Goal: Task Accomplishment & Management: Manage account settings

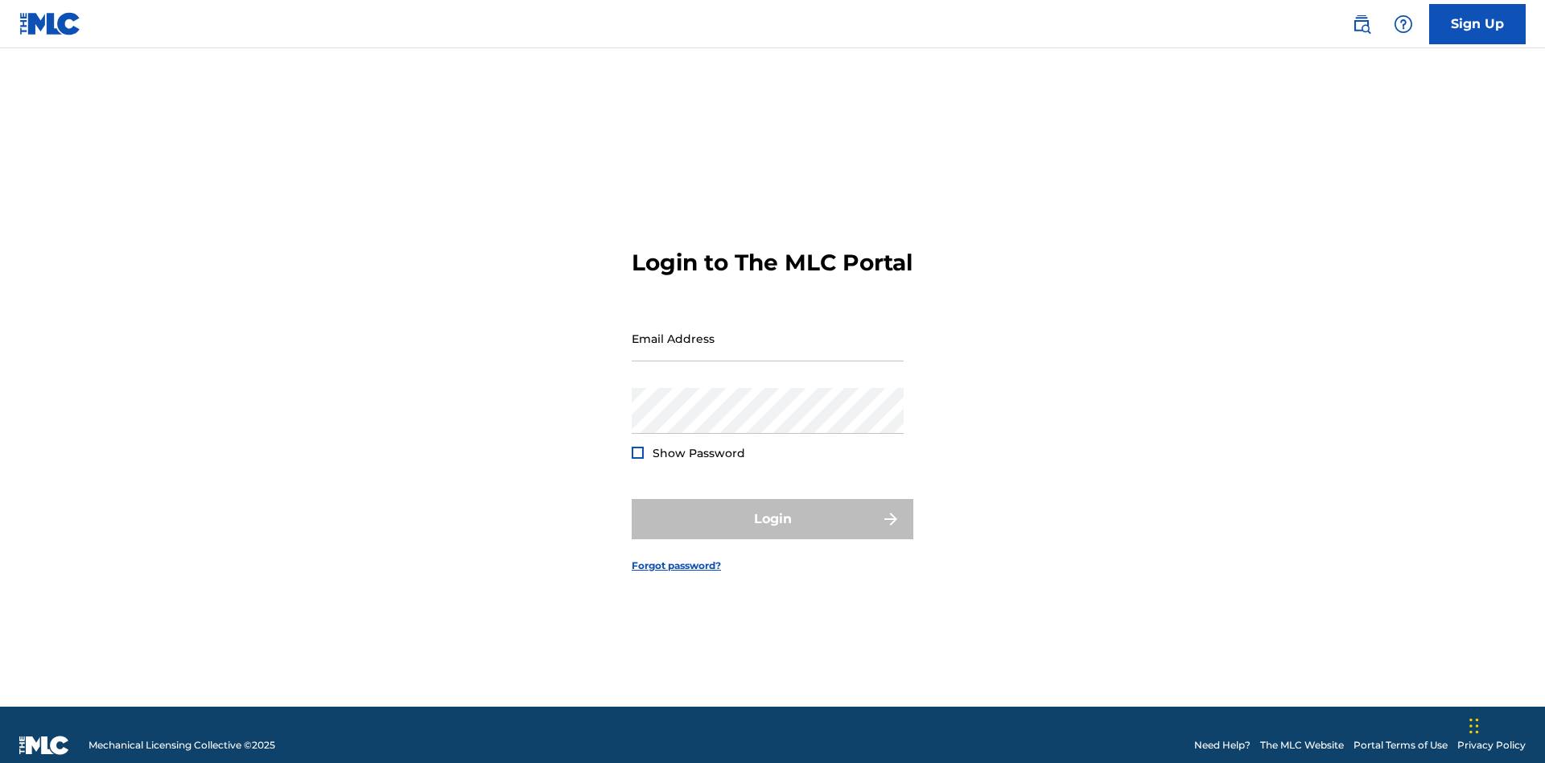
scroll to position [21, 0]
click at [768, 331] on input "Email Address" at bounding box center [768, 338] width 272 height 46
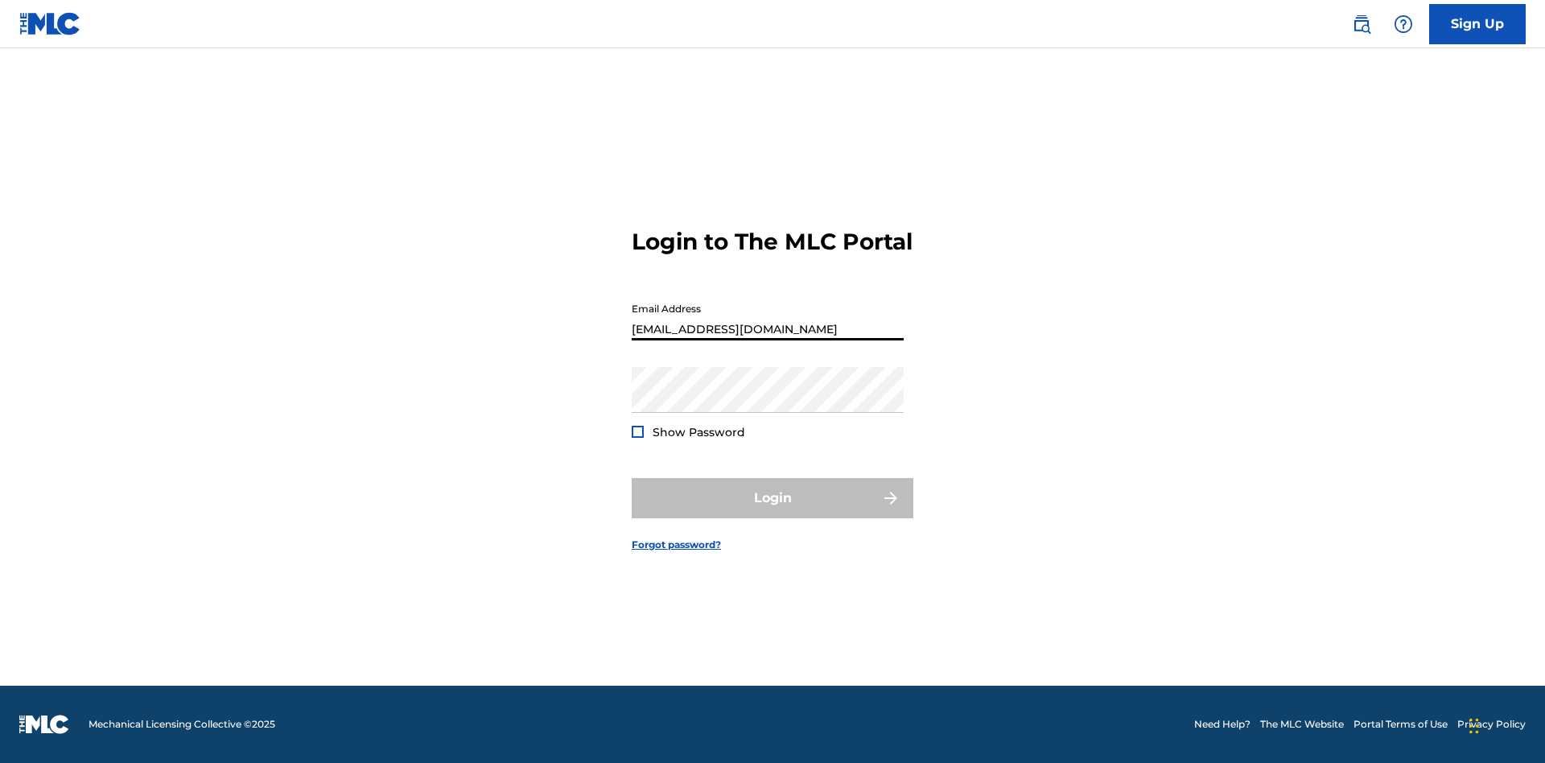
type input "Duke.McTesterson@gmail.com"
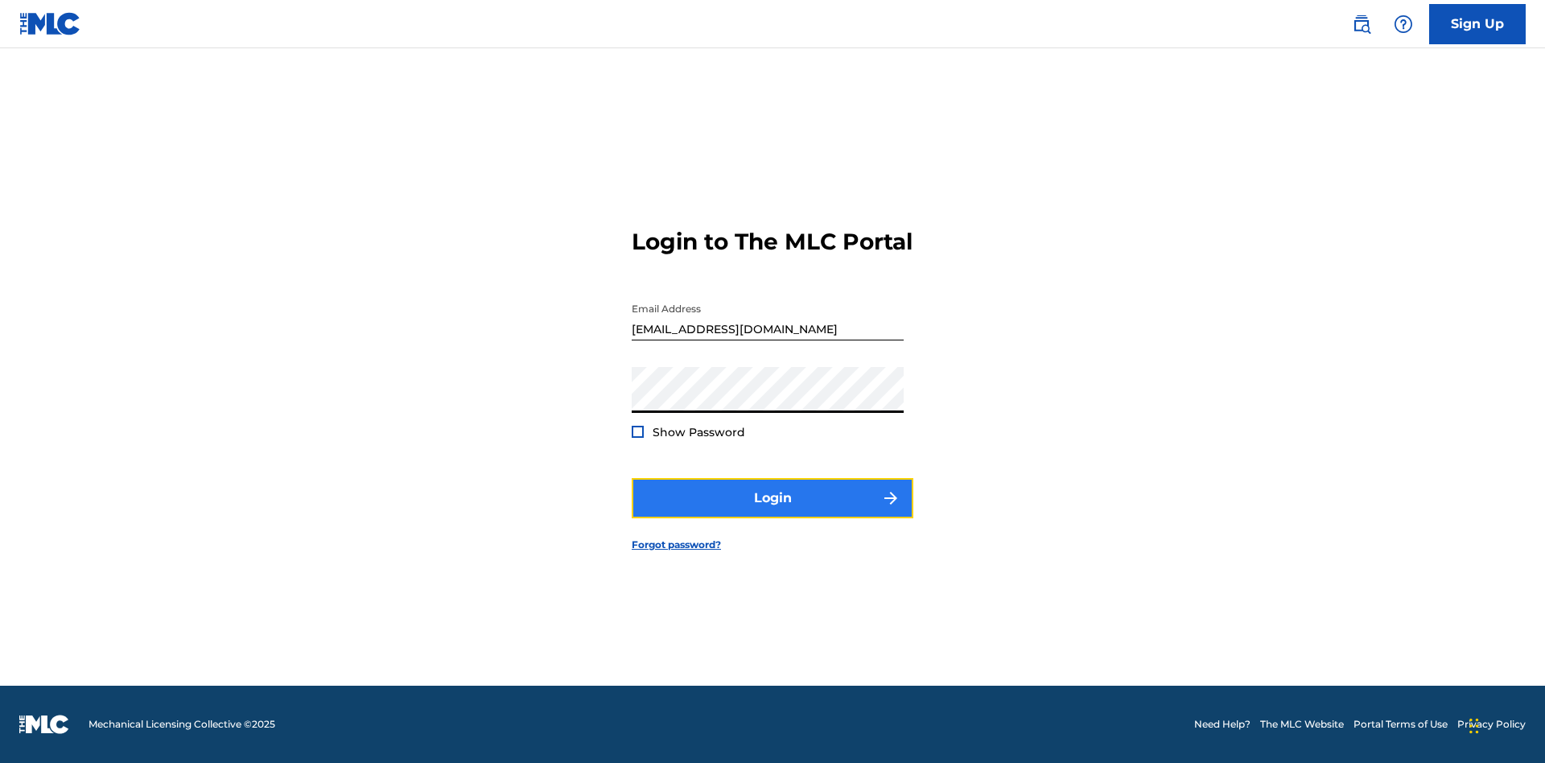
click at [773, 512] on button "Login" at bounding box center [773, 498] width 282 height 40
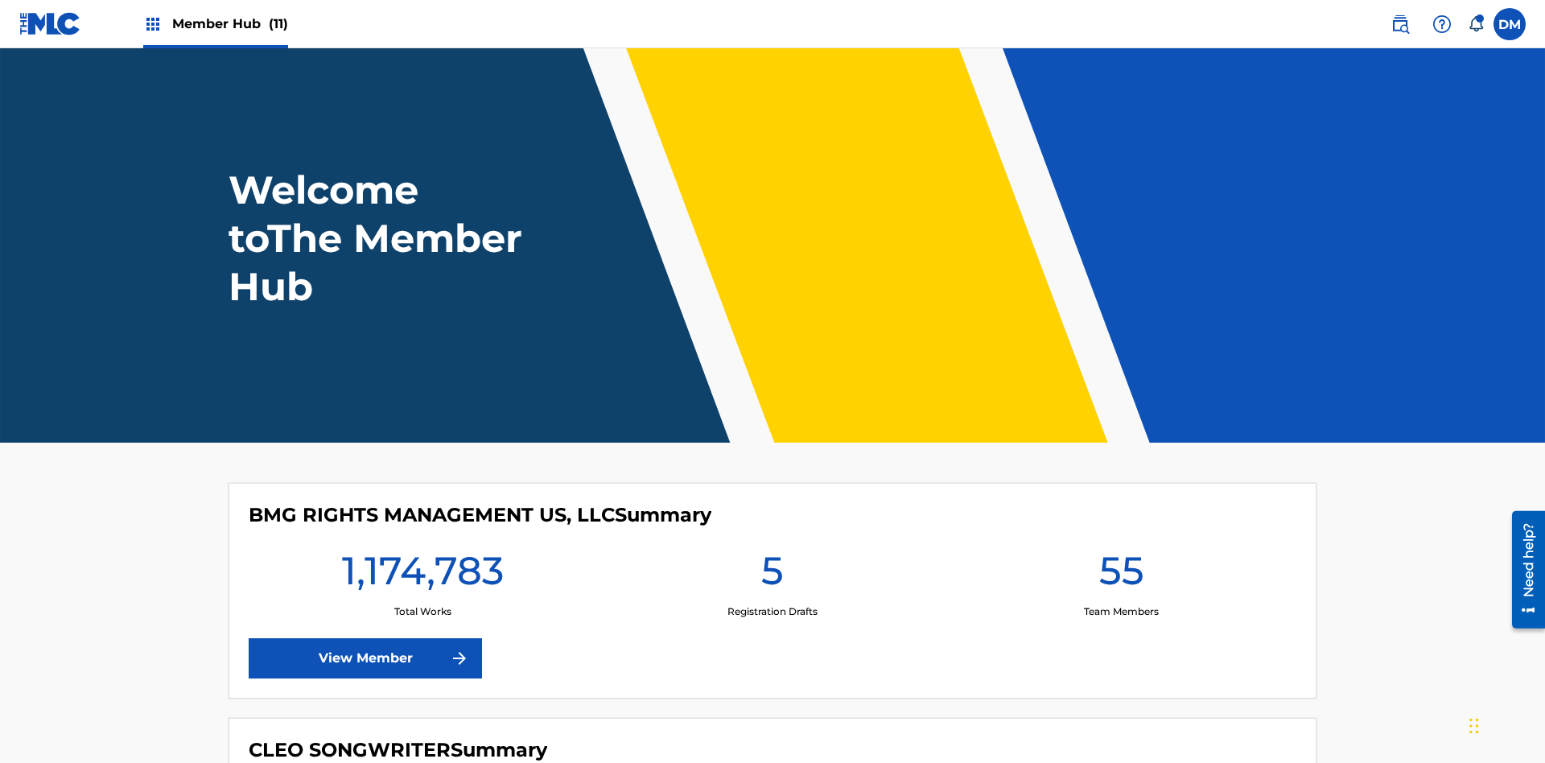
click at [229, 23] on span "Member Hub (11)" at bounding box center [230, 23] width 116 height 19
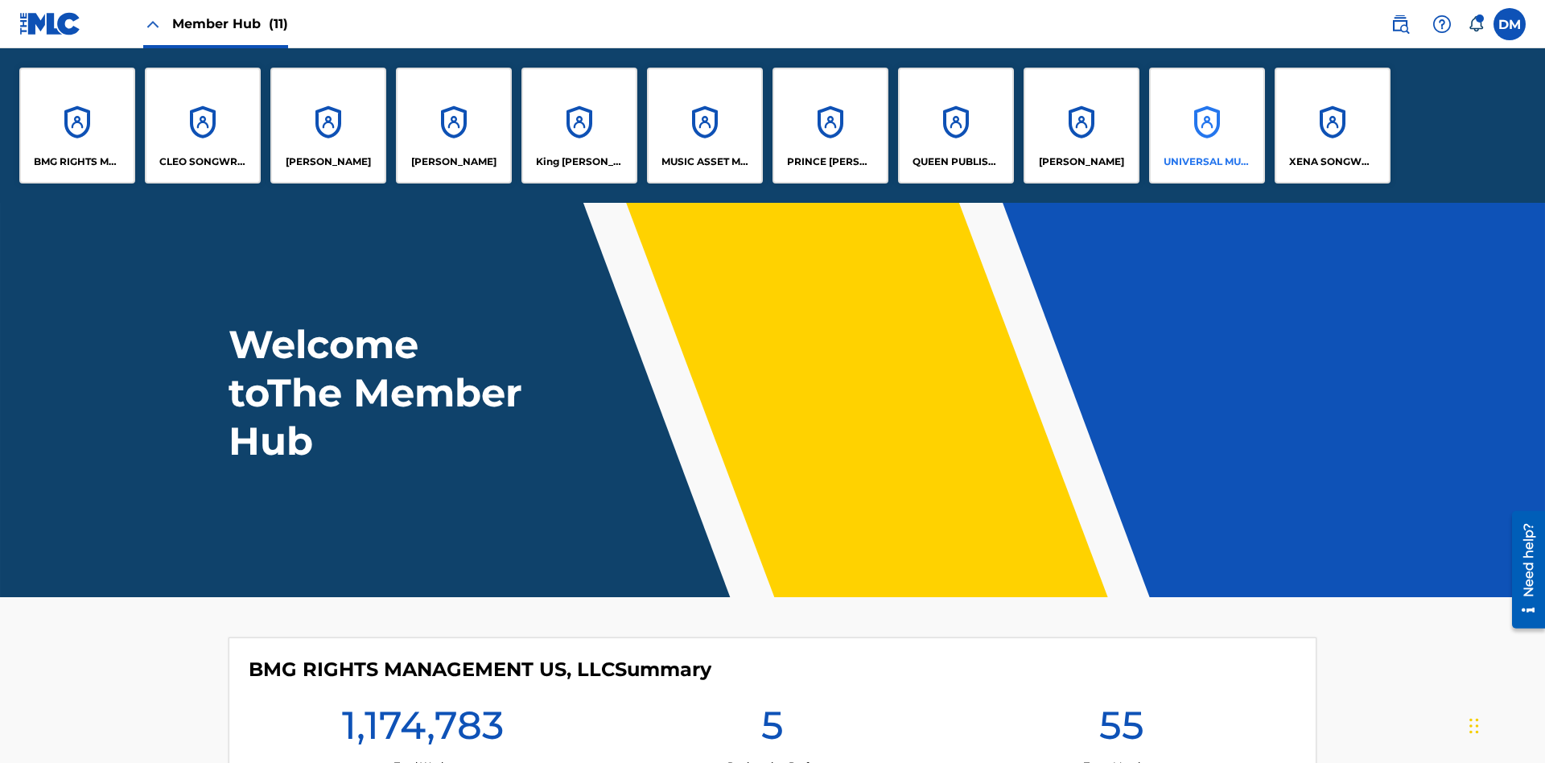
click at [1206, 162] on p "UNIVERSAL MUSIC PUB GROUP" at bounding box center [1208, 162] width 88 height 14
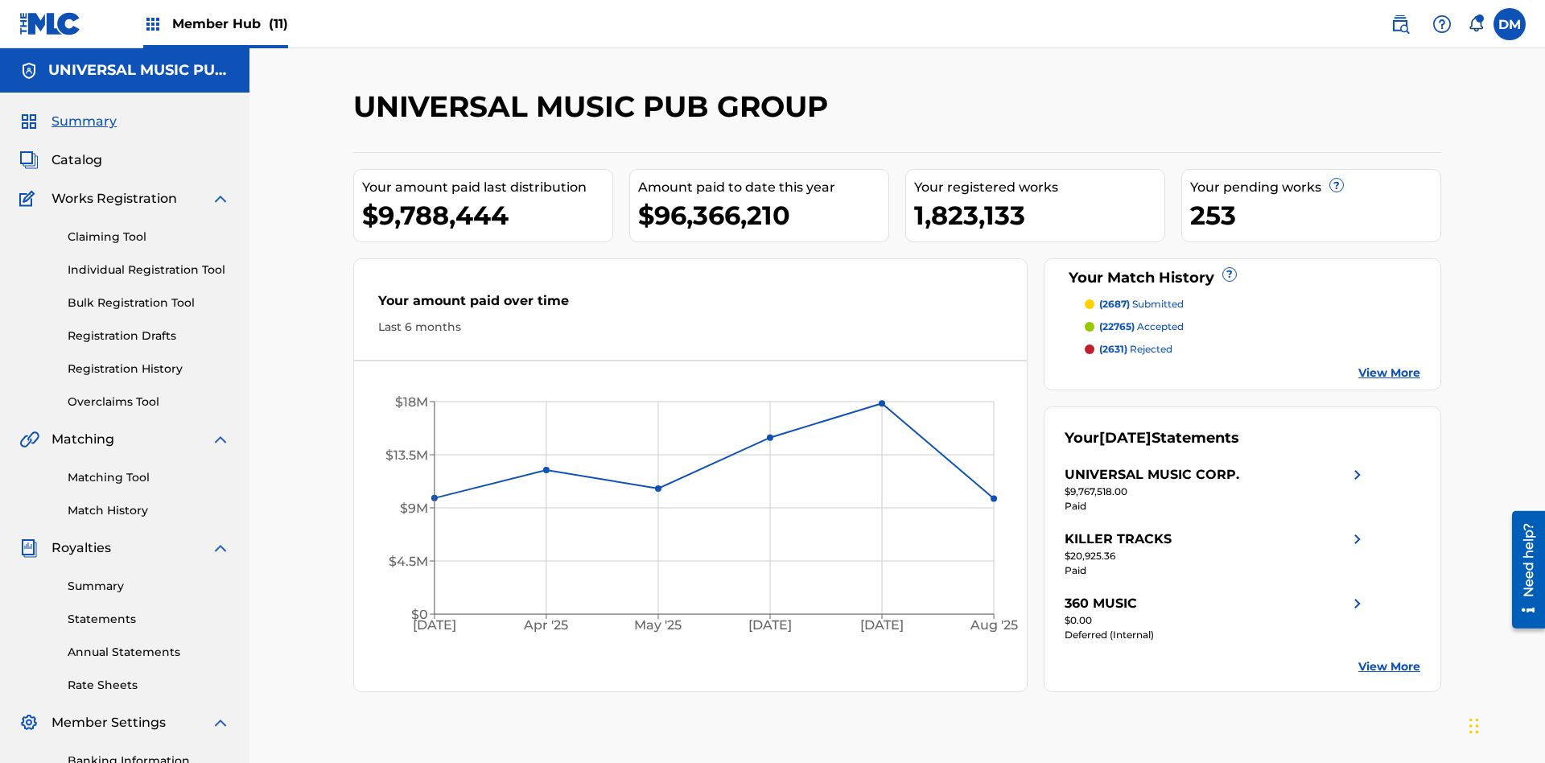
scroll to position [165, 0]
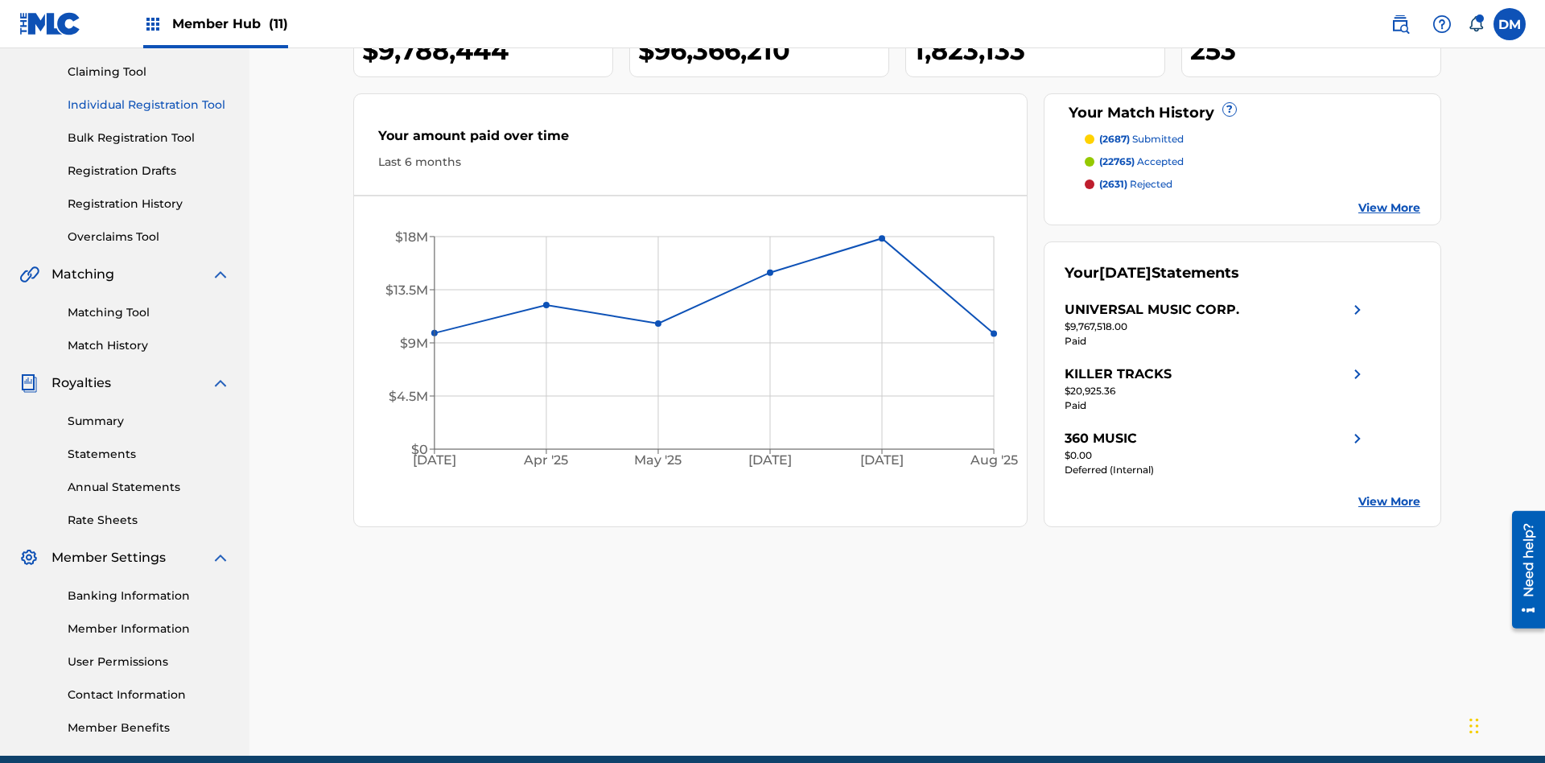
click at [149, 105] on link "Individual Registration Tool" at bounding box center [149, 105] width 163 height 17
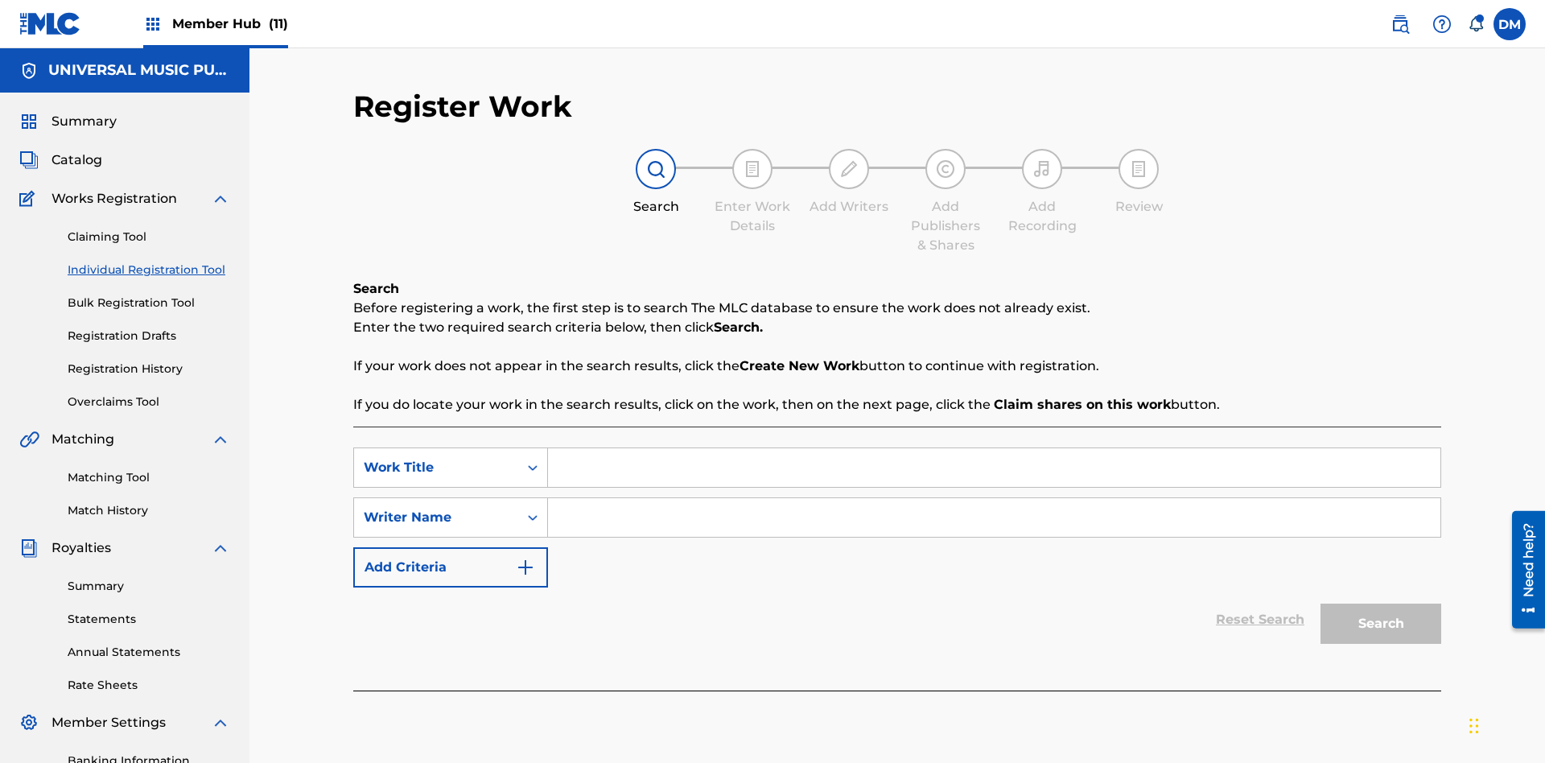
scroll to position [235, 0]
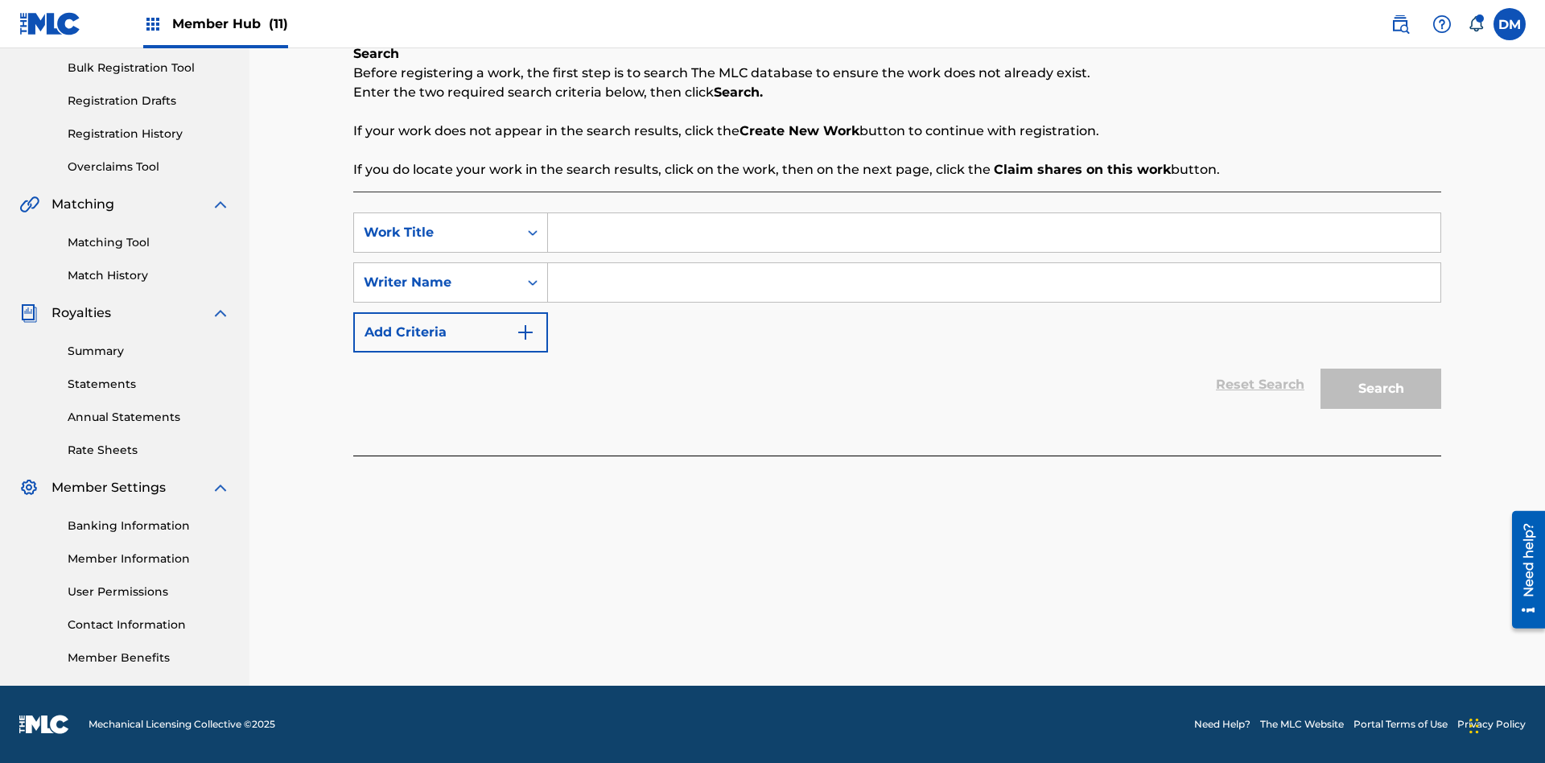
click at [994, 233] on input "Search Form" at bounding box center [994, 232] width 892 height 39
type input "Internal User Delete All Drafts"
click at [994, 282] on input "Search Form" at bounding box center [994, 282] width 892 height 39
type input "Test"
click at [1381, 389] on button "Search" at bounding box center [1380, 389] width 121 height 40
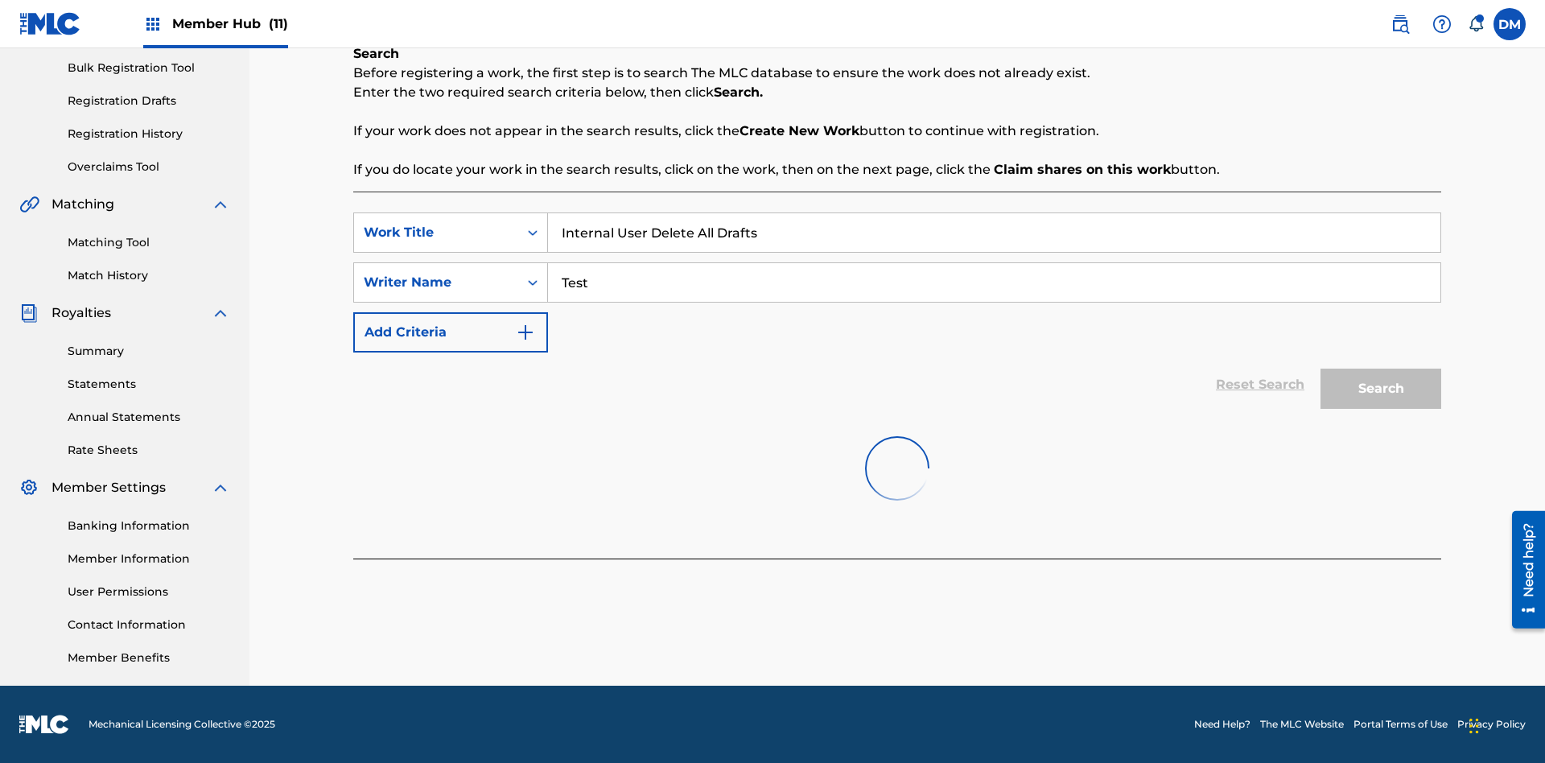
scroll to position [245, 0]
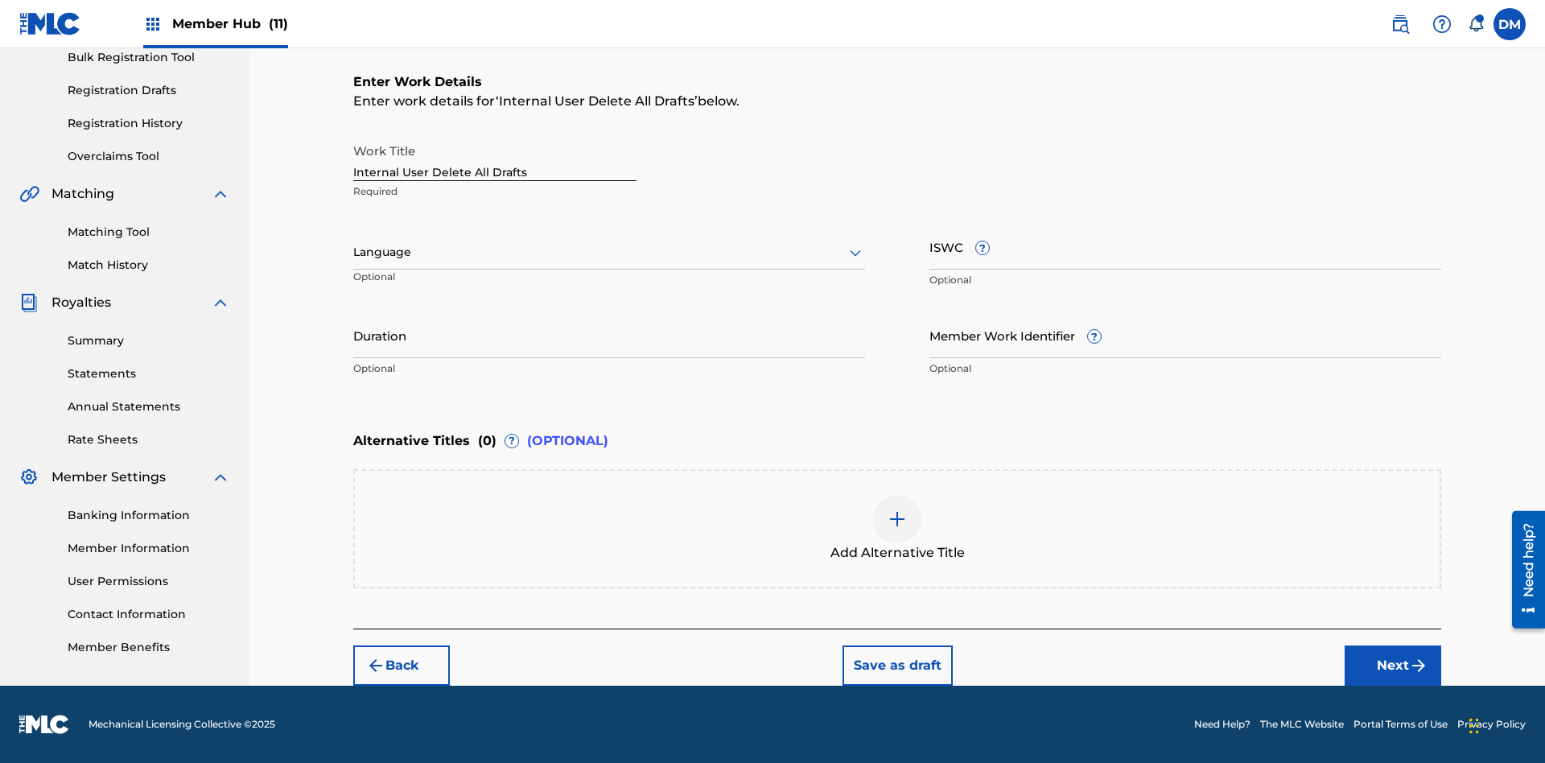
click at [495, 158] on input "Internal User Delete All Drafts" at bounding box center [494, 158] width 283 height 46
type input "Internal User Delete All Drafts"
click at [896, 665] on button "Save as draft" at bounding box center [898, 665] width 110 height 40
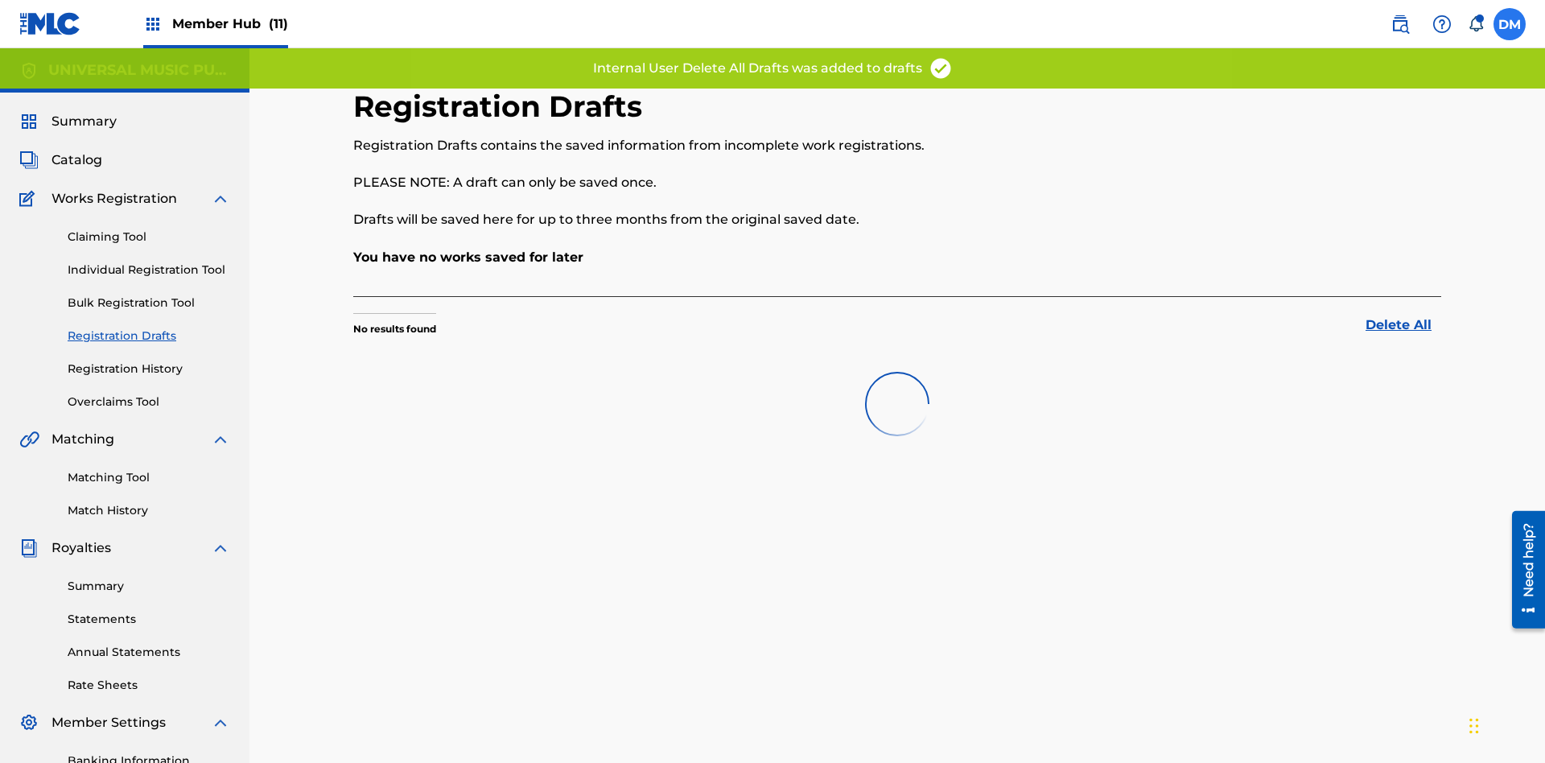
click at [1510, 23] on label at bounding box center [1510, 24] width 32 height 32
click at [1510, 24] on input "DM Duke McTesterson duke.mctesterson@gmail.com Notification Preferences Profile…" at bounding box center [1510, 24] width 0 height 0
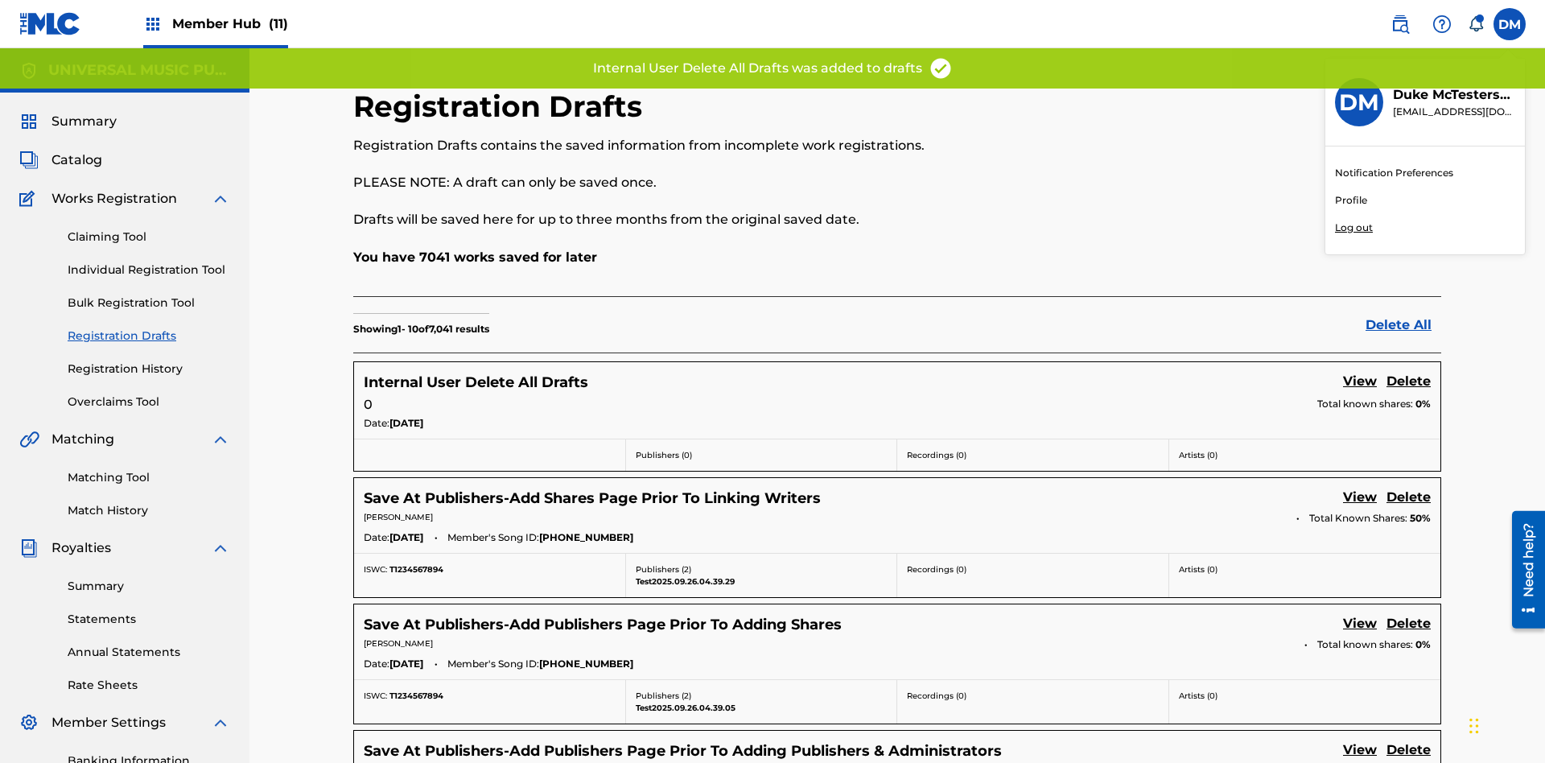
click at [1353, 228] on p "Log out" at bounding box center [1354, 227] width 38 height 14
click at [1510, 24] on input "DM Duke McTesterson duke.mctesterson@gmail.com Notification Preferences Profile…" at bounding box center [1510, 24] width 0 height 0
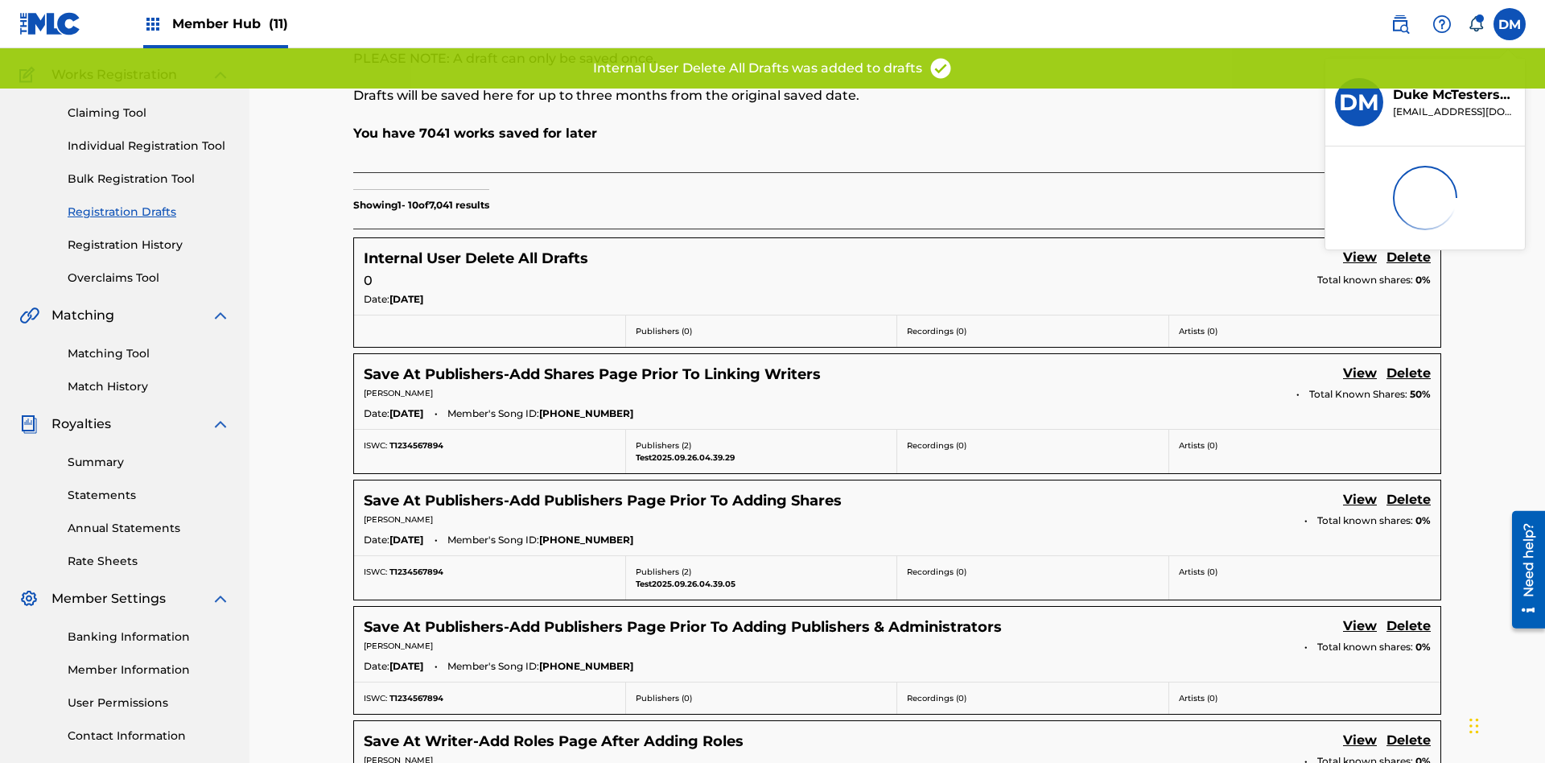
scroll to position [21, 0]
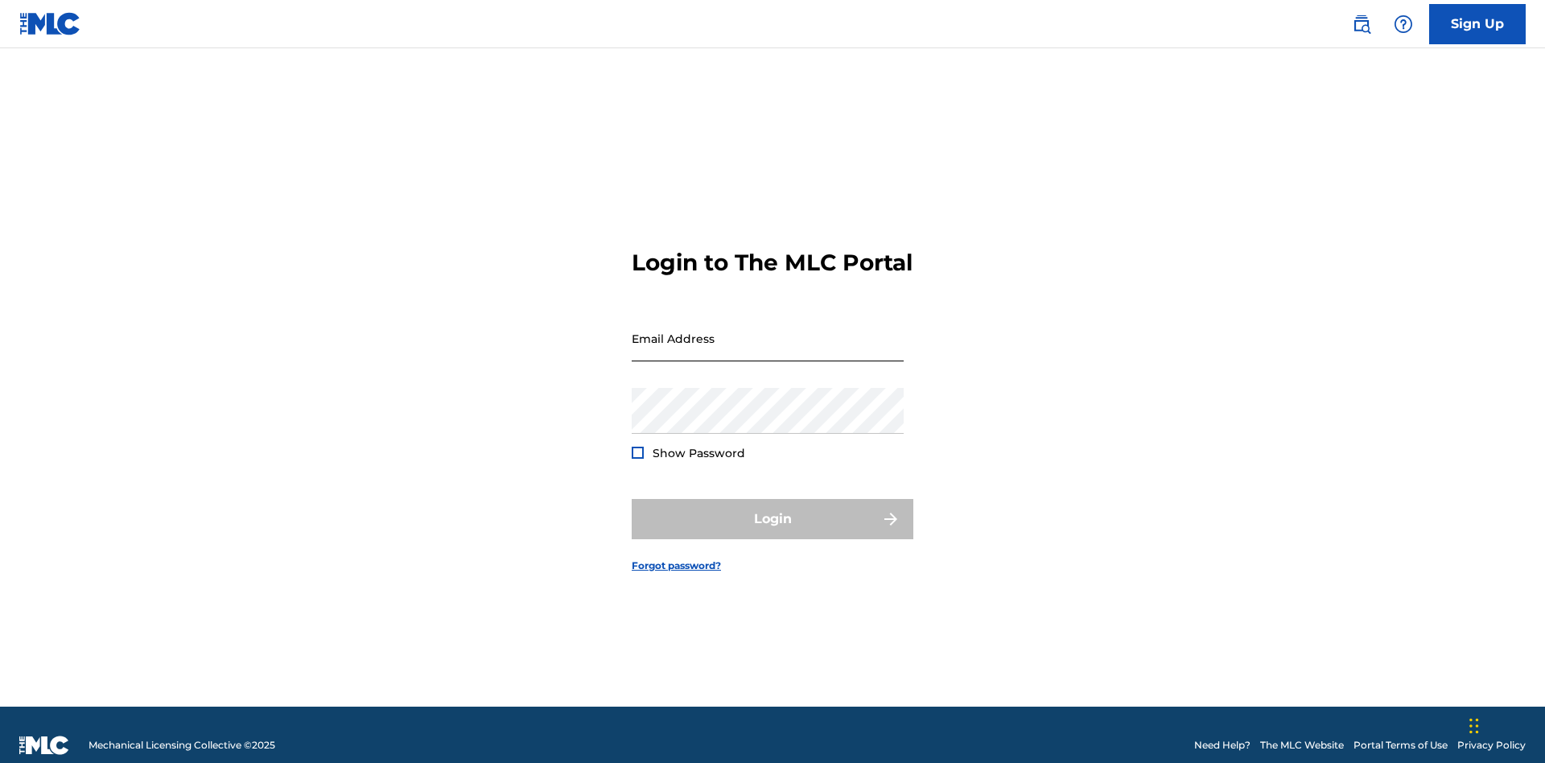
click at [768, 331] on input "Email Address" at bounding box center [768, 338] width 272 height 46
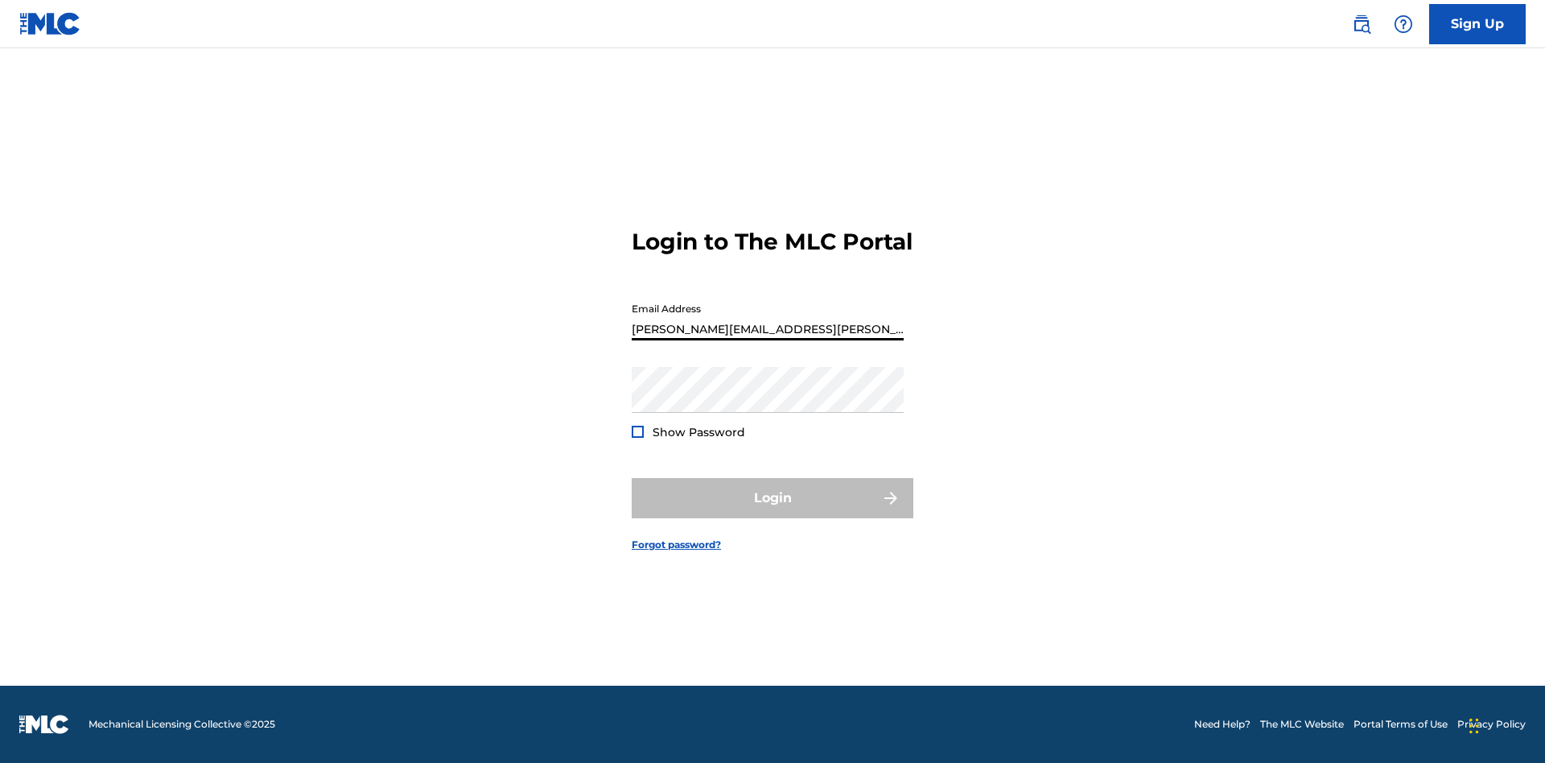
type input "[PERSON_NAME][EMAIL_ADDRESS][PERSON_NAME][DOMAIN_NAME]"
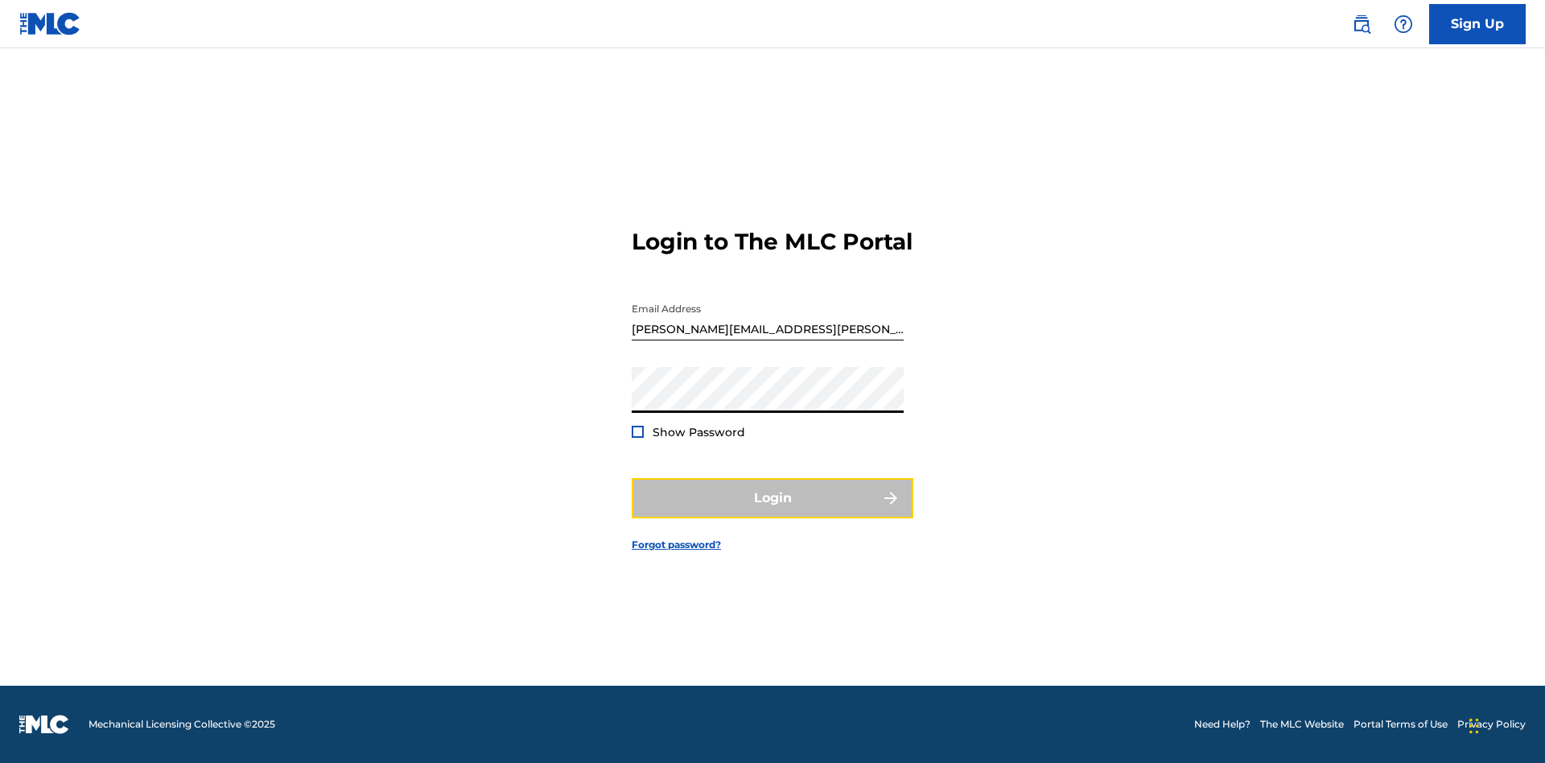
click at [773, 512] on button "Login" at bounding box center [773, 498] width 282 height 40
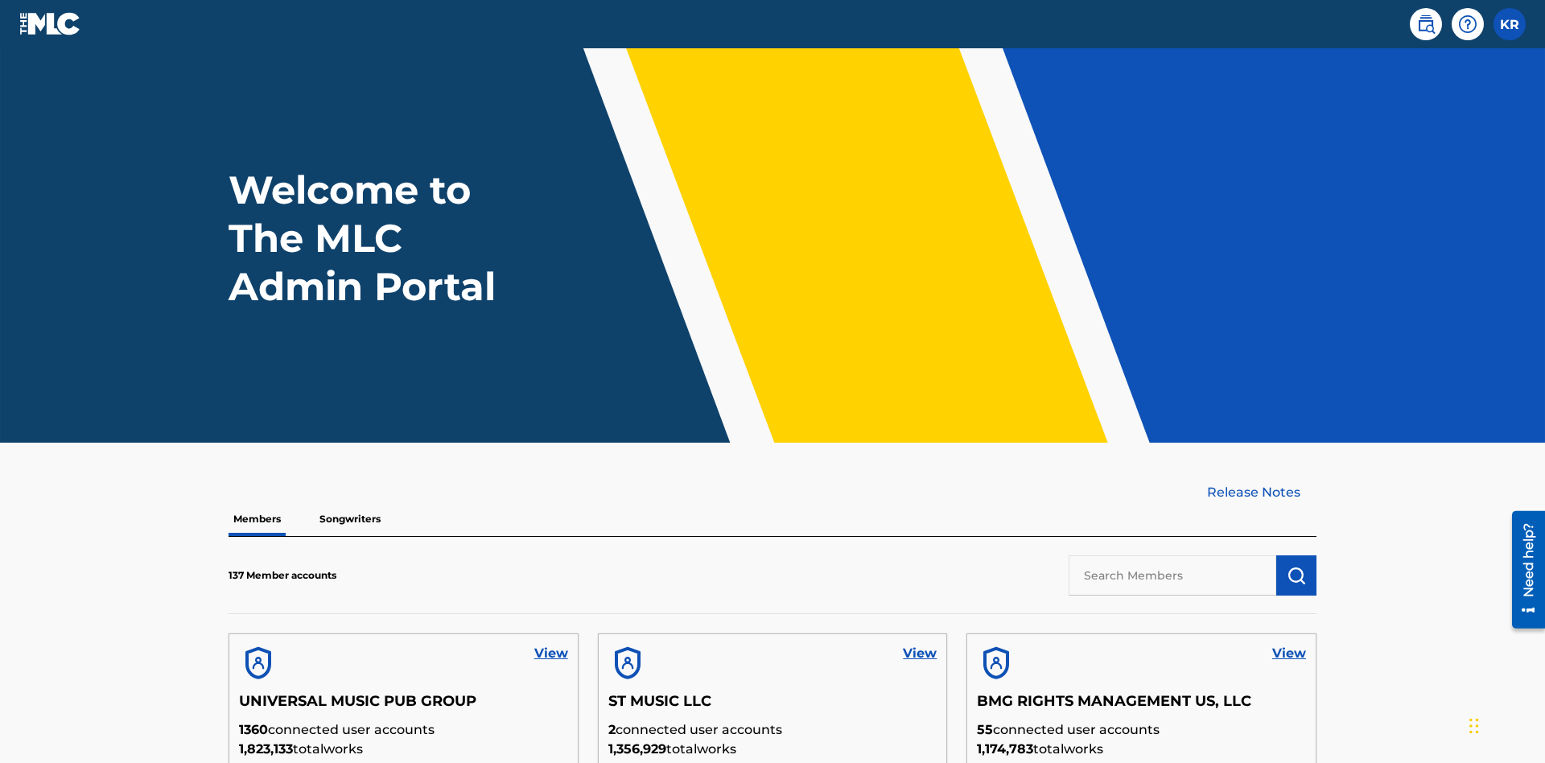
scroll to position [458, 0]
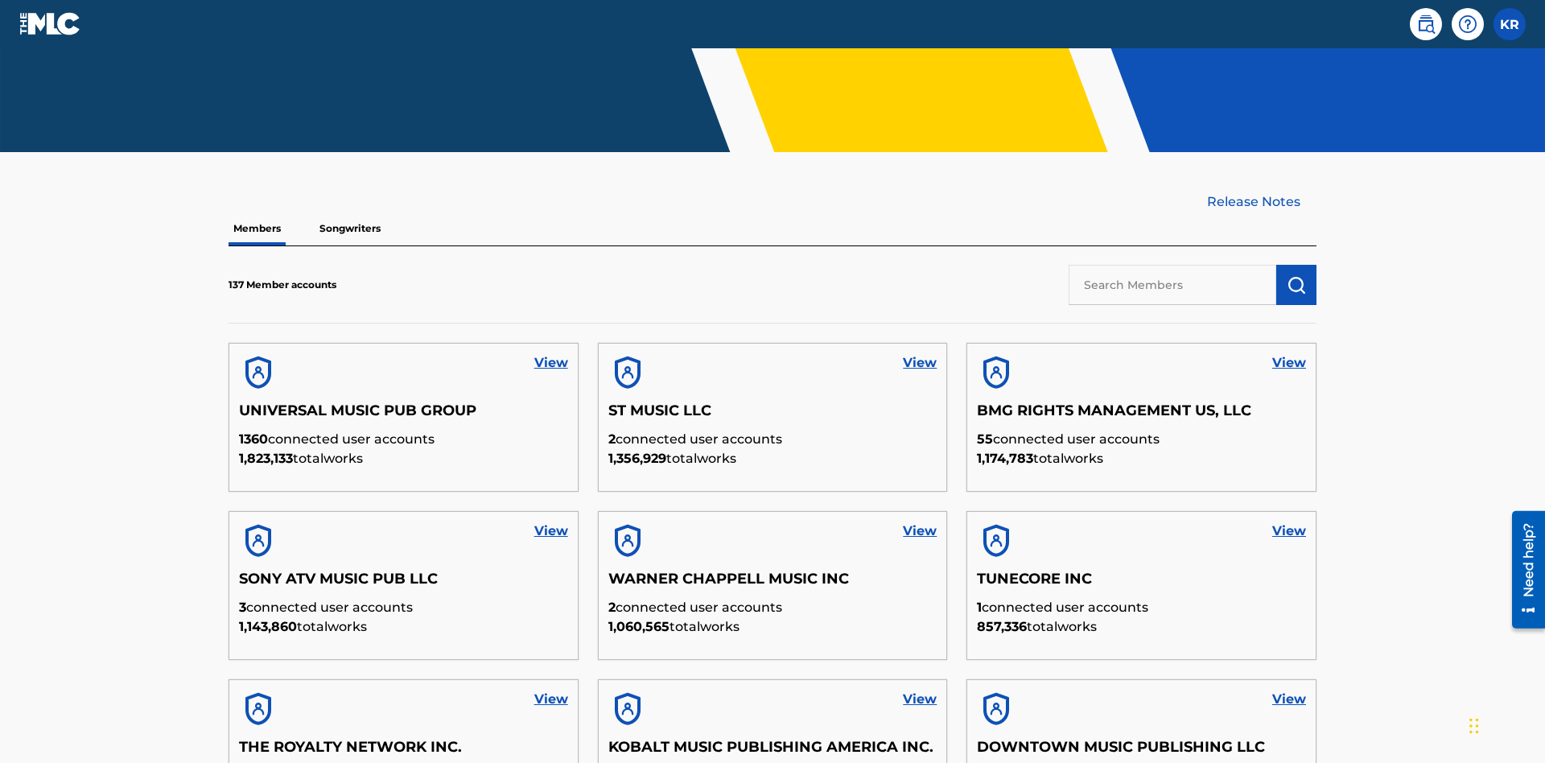
click at [1172, 265] on input "text" at bounding box center [1173, 285] width 208 height 40
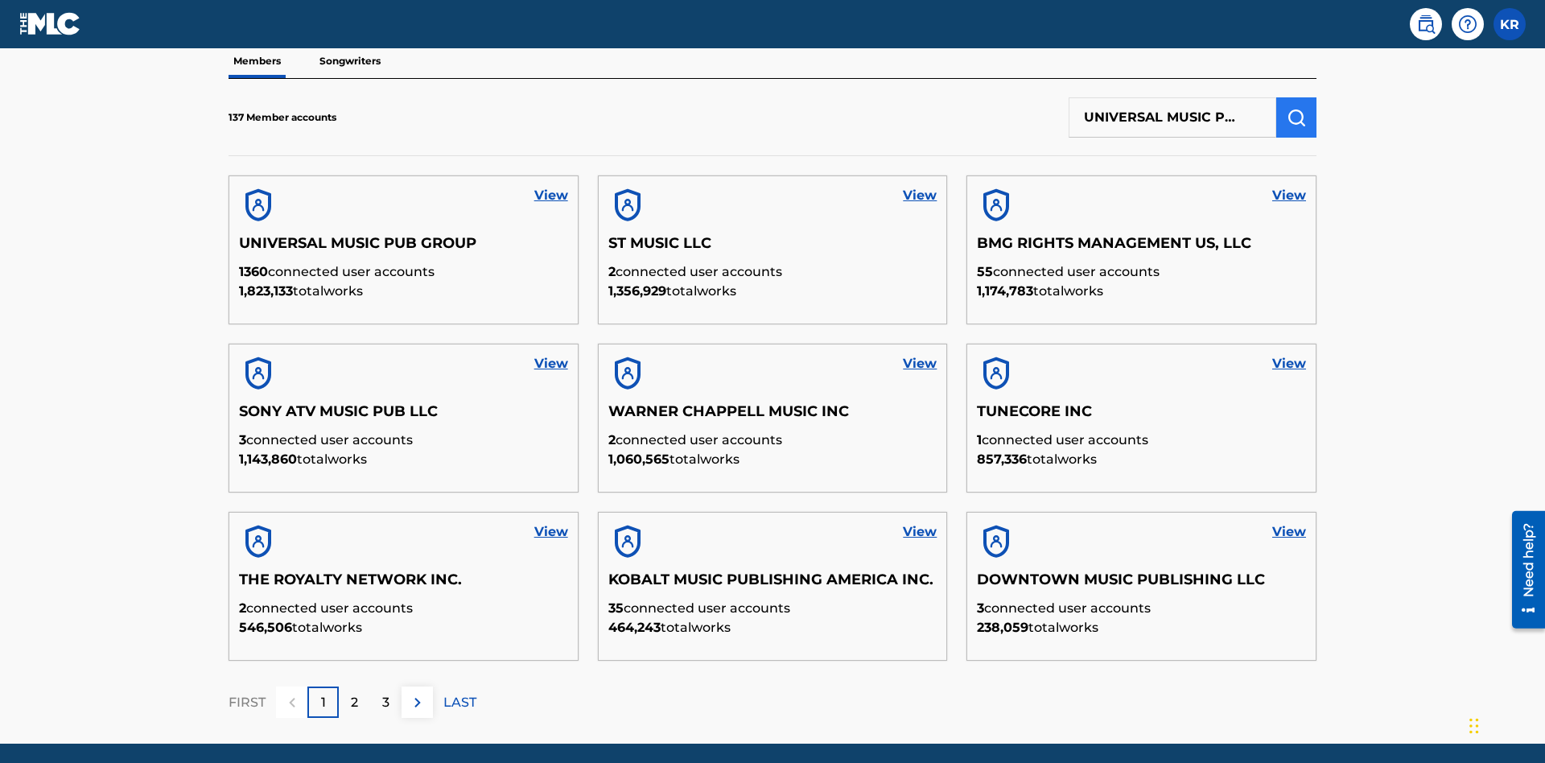
type input "UNIVERSAL MUSIC PUB GROUP"
click at [1296, 108] on img "submit" at bounding box center [1296, 117] width 19 height 19
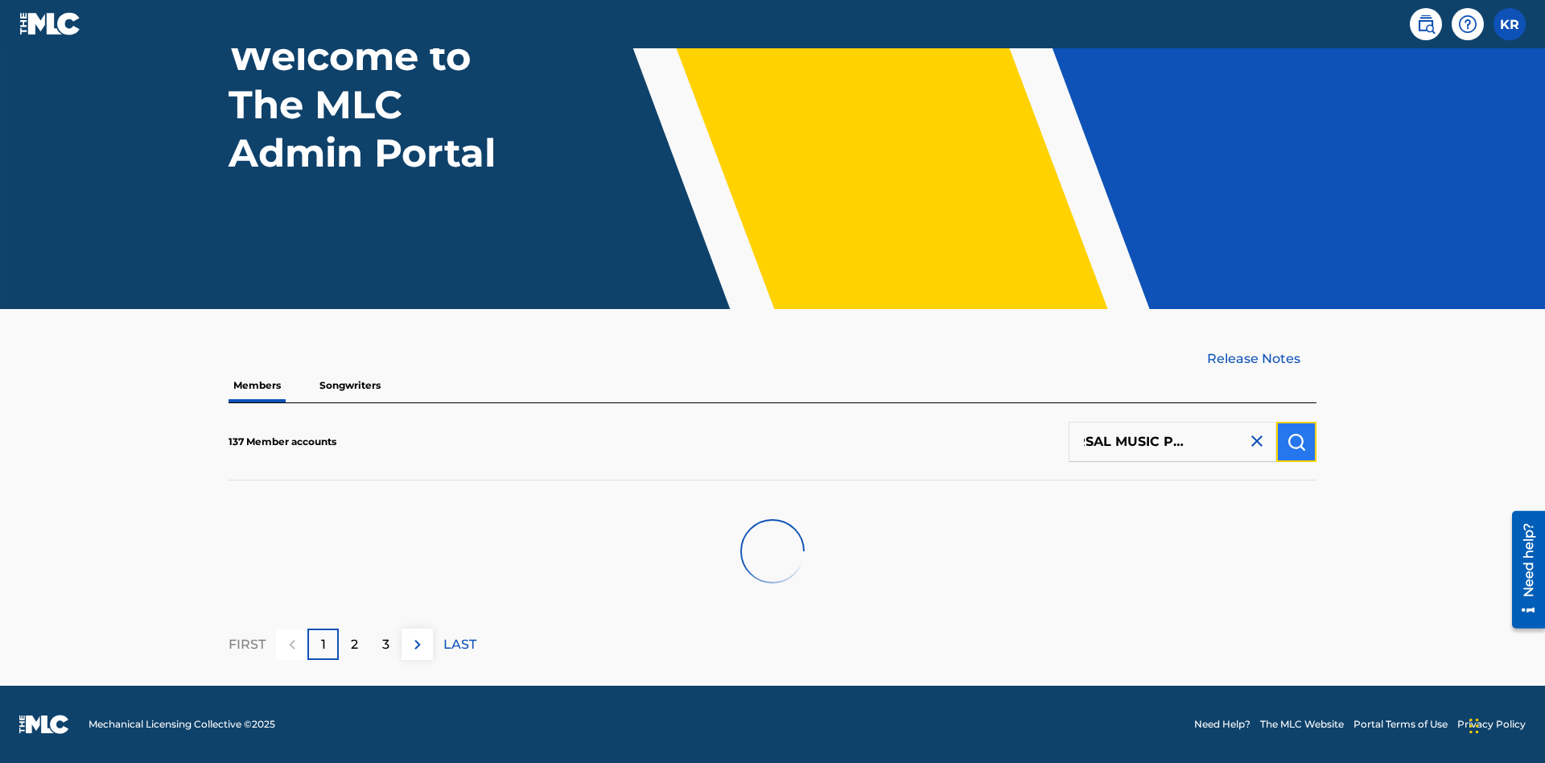
scroll to position [134, 0]
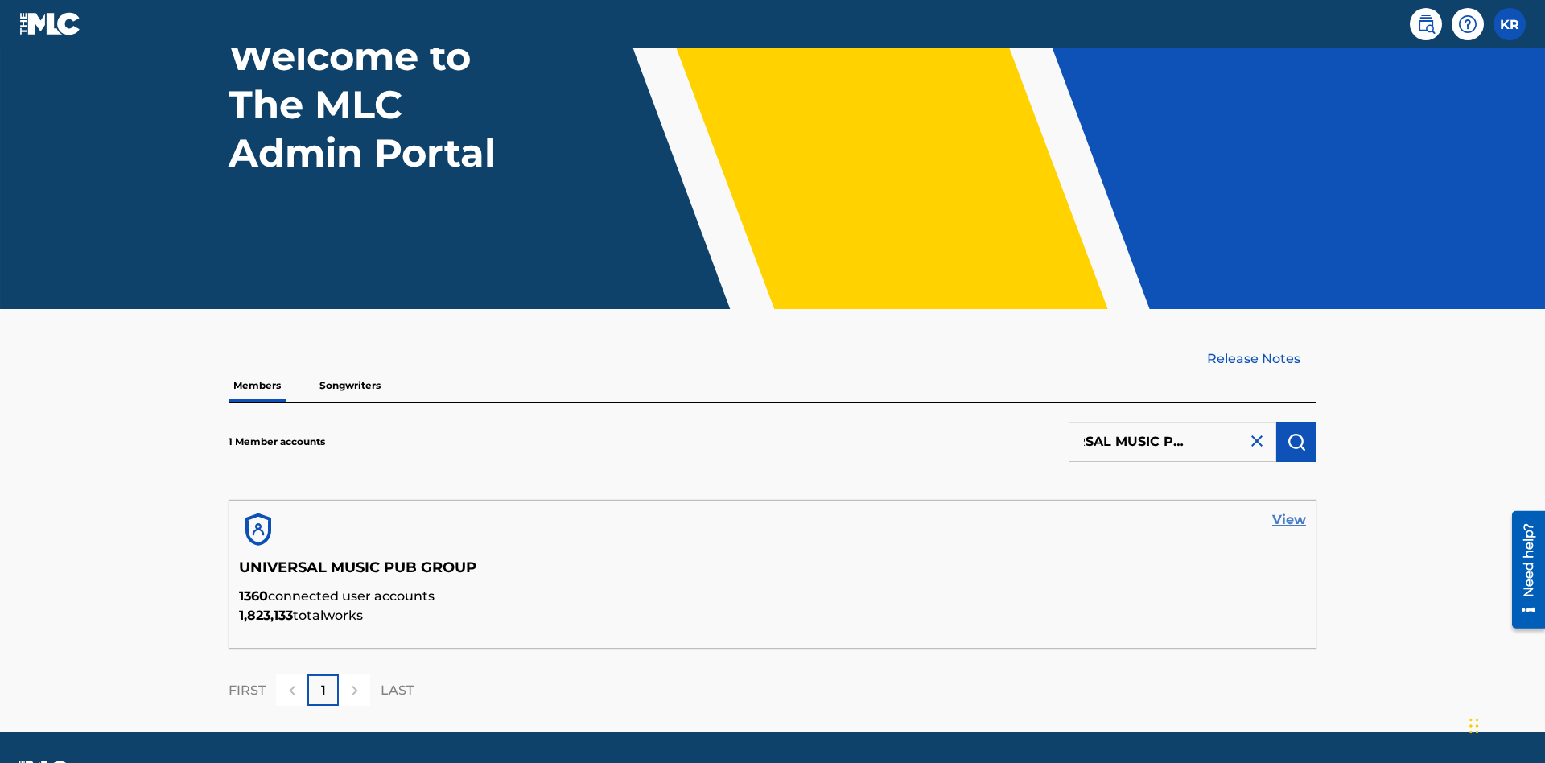
click at [1289, 510] on link "View" at bounding box center [1289, 519] width 34 height 19
